Goal: Navigation & Orientation: Find specific page/section

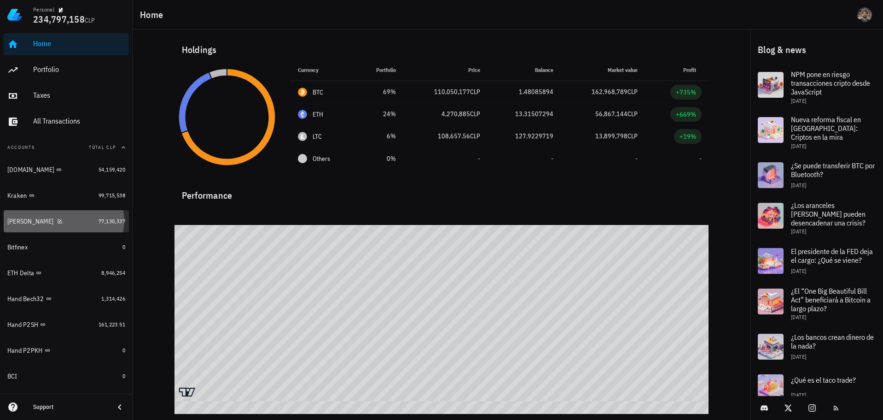
click at [70, 210] on link "Xapo Vault 77,130,337" at bounding box center [66, 221] width 125 height 22
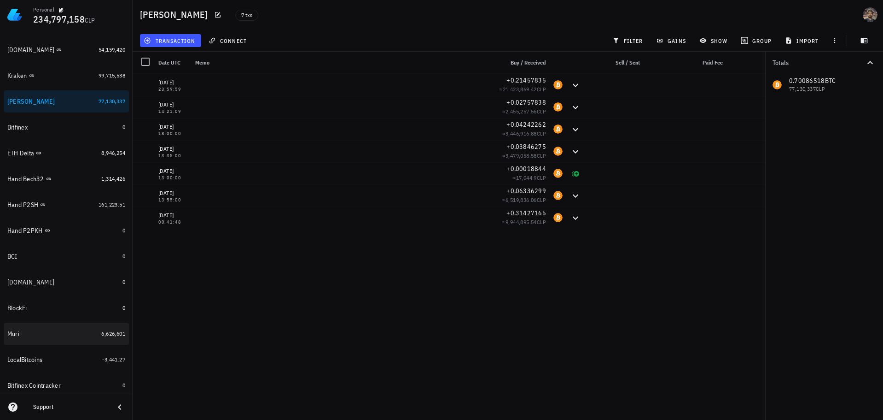
scroll to position [165, 0]
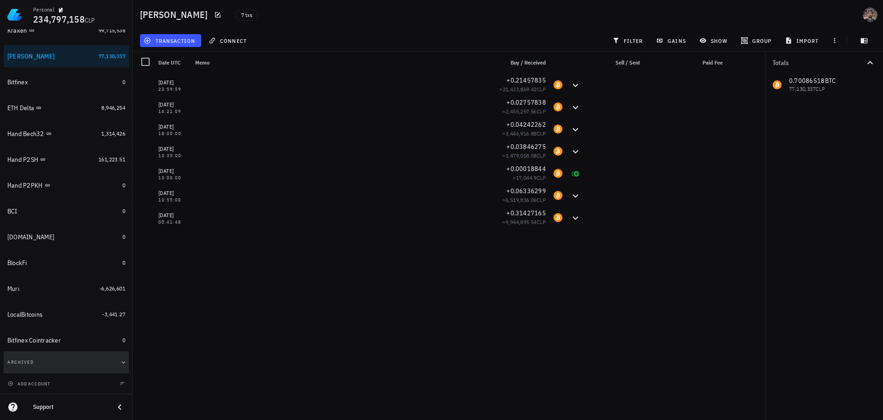
click at [58, 359] on button "Archived" at bounding box center [66, 362] width 125 height 22
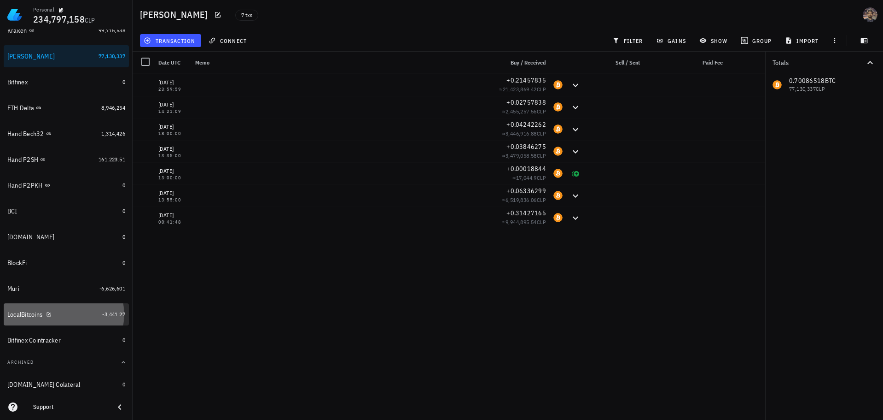
click at [62, 316] on div "LocalBitcoins" at bounding box center [52, 314] width 91 height 9
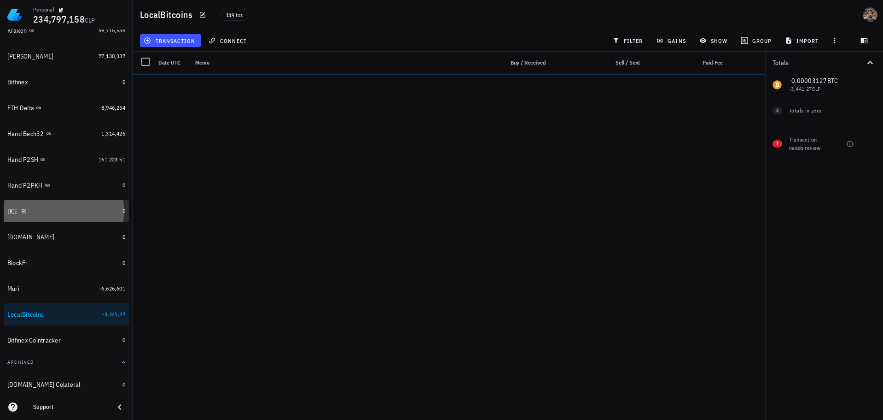
click at [72, 200] on link "BCI 0" at bounding box center [66, 211] width 125 height 22
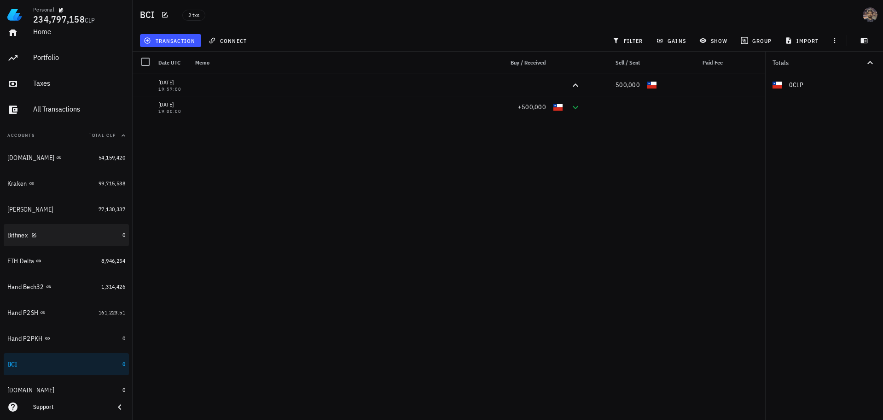
scroll to position [92, 0]
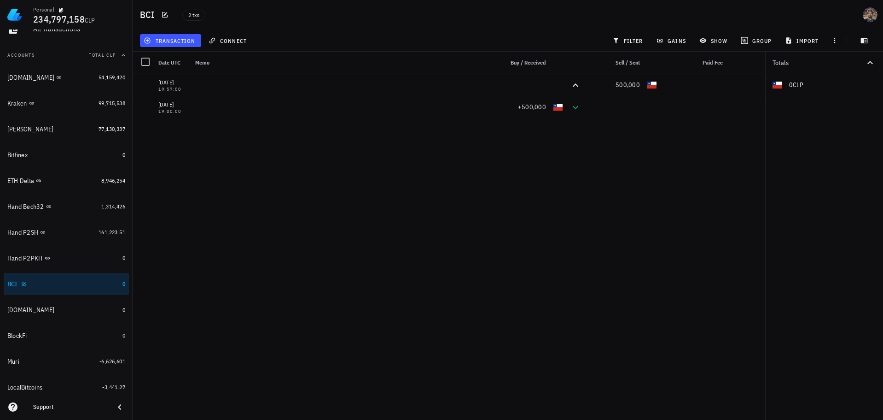
drag, startPoint x: 76, startPoint y: 281, endPoint x: 52, endPoint y: 279, distance: 23.6
click at [52, 280] on div "BCI" at bounding box center [62, 284] width 111 height 9
click at [122, 281] on link "BCI 0" at bounding box center [66, 284] width 125 height 22
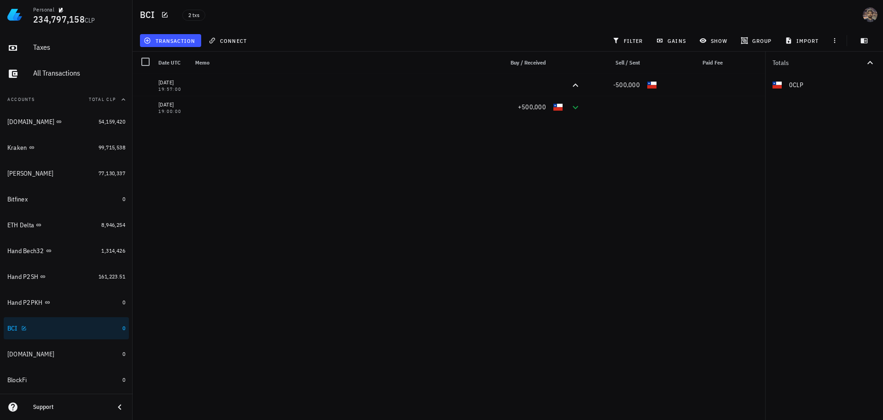
scroll to position [0, 0]
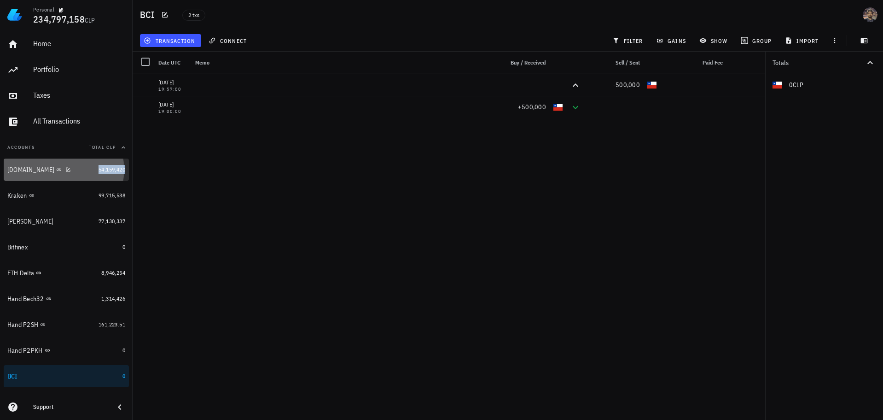
click at [99, 169] on span "54,159,420" at bounding box center [112, 169] width 27 height 7
